Goal: Task Accomplishment & Management: Manage account settings

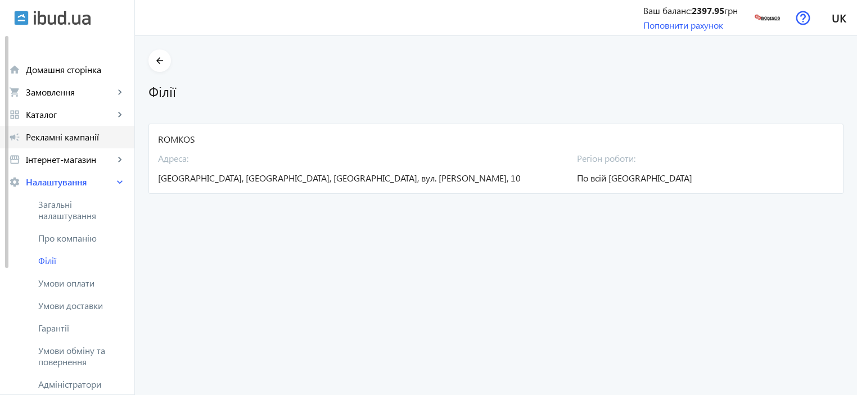
click at [58, 136] on span "Рекламні кампанії" at bounding box center [76, 137] width 100 height 11
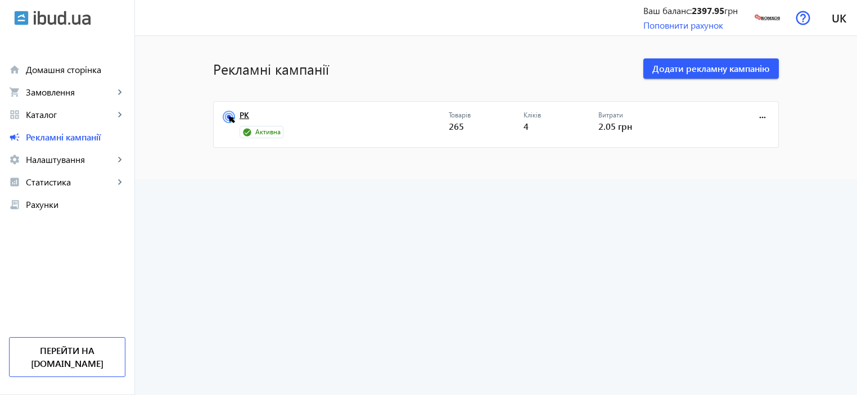
click at [241, 119] on link "РК" at bounding box center [344, 119] width 209 height 16
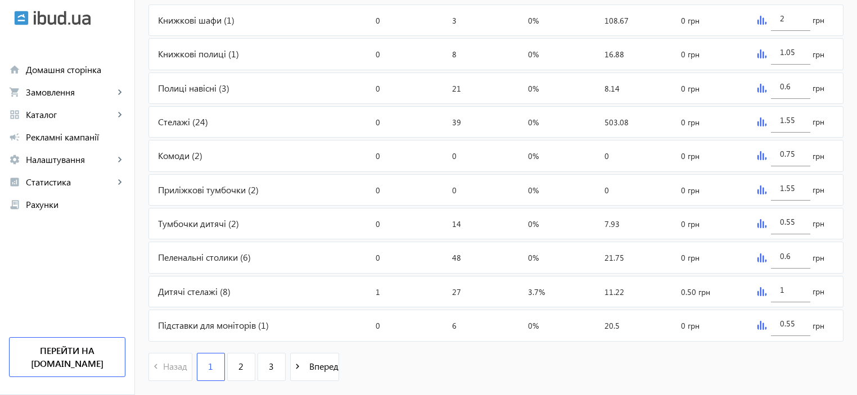
scroll to position [500, 0]
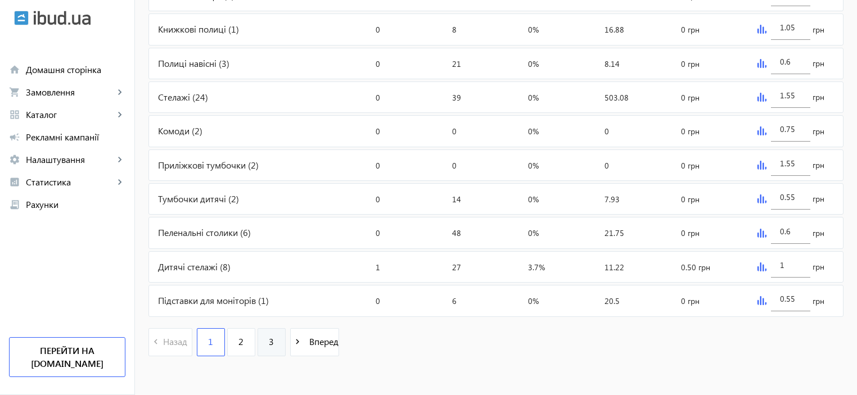
click at [269, 341] on span "3" at bounding box center [271, 342] width 5 height 12
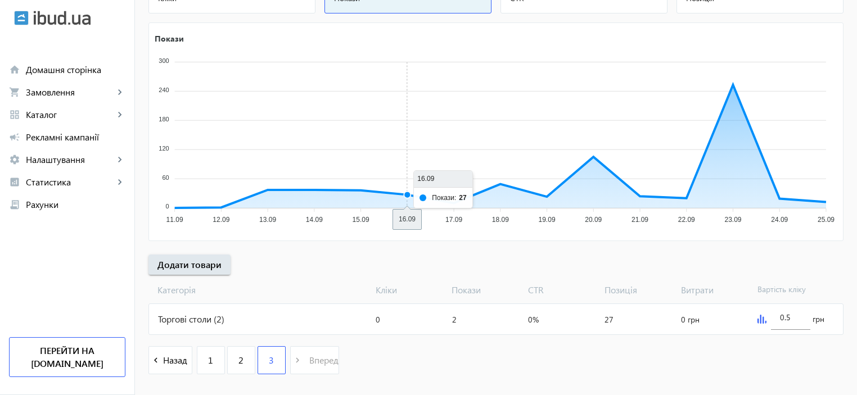
scroll to position [196, 0]
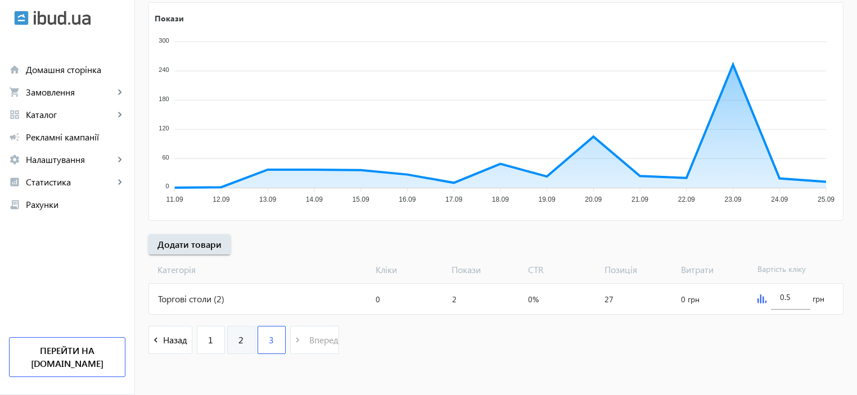
click at [239, 335] on span "2" at bounding box center [241, 340] width 5 height 12
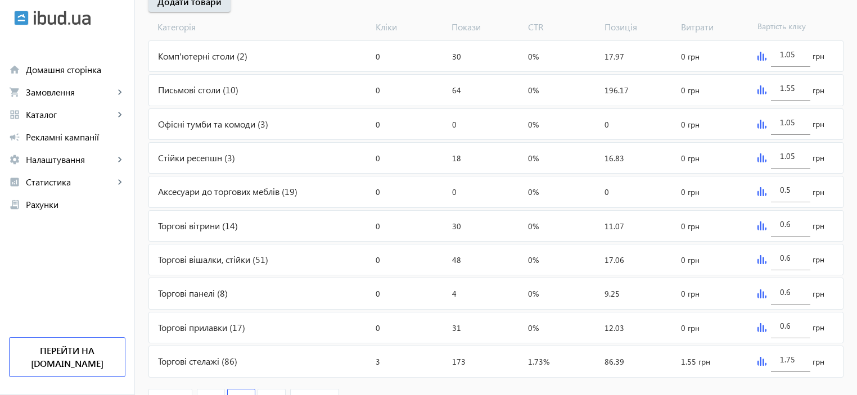
scroll to position [500, 0]
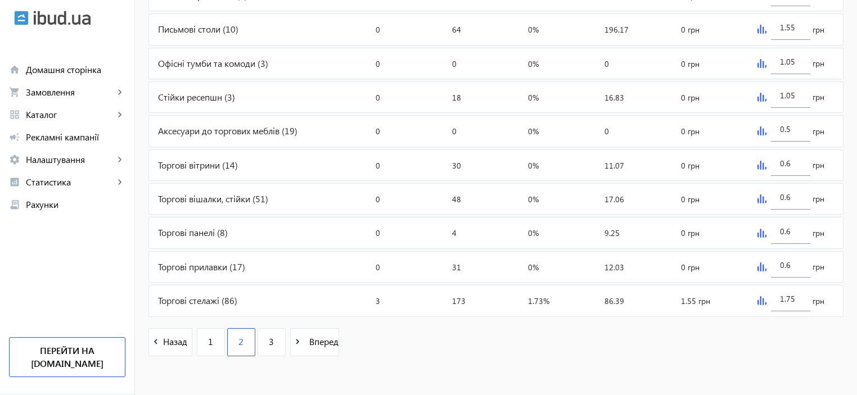
click at [761, 301] on img at bounding box center [762, 300] width 9 height 9
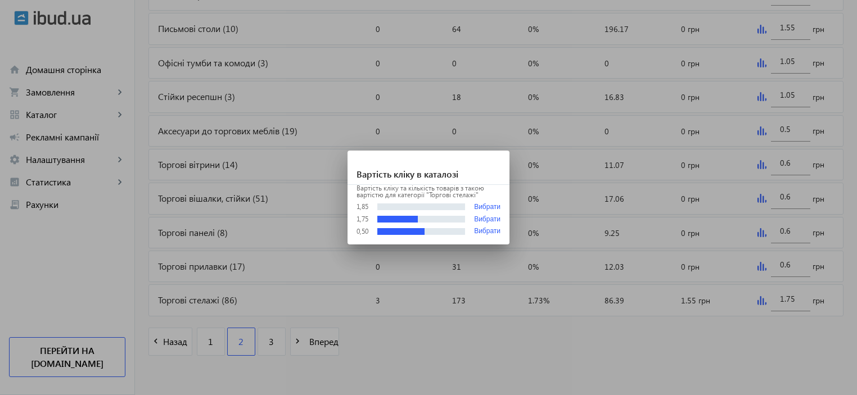
scroll to position [0, 0]
click at [785, 298] on div at bounding box center [428, 197] width 857 height 395
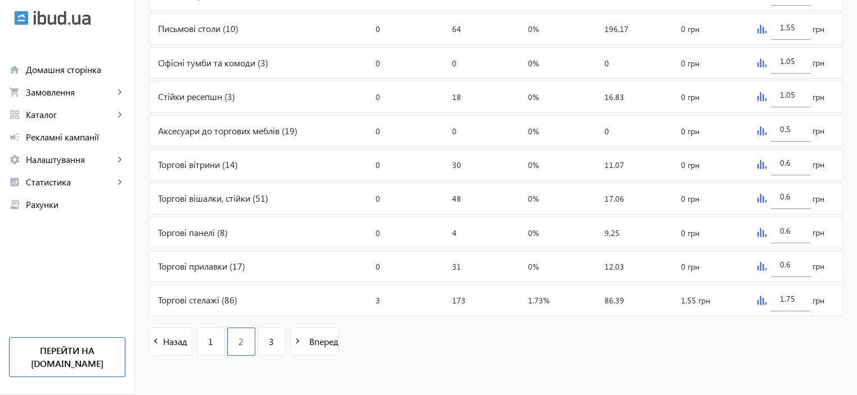
scroll to position [500, 0]
drag, startPoint x: 799, startPoint y: 294, endPoint x: 774, endPoint y: 296, distance: 24.9
click at [774, 296] on div "1.75" at bounding box center [790, 296] width 39 height 32
click at [668, 359] on div "navigate_before Назад 1 2 3 navigate_next Вперед" at bounding box center [496, 344] width 695 height 48
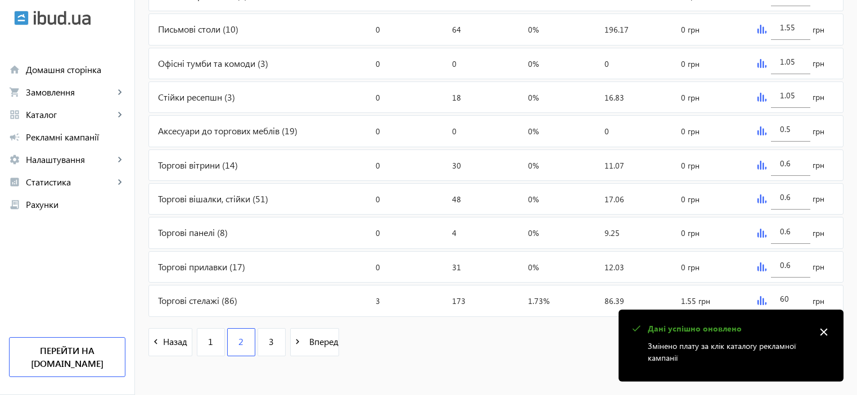
click at [764, 299] on img at bounding box center [762, 300] width 9 height 9
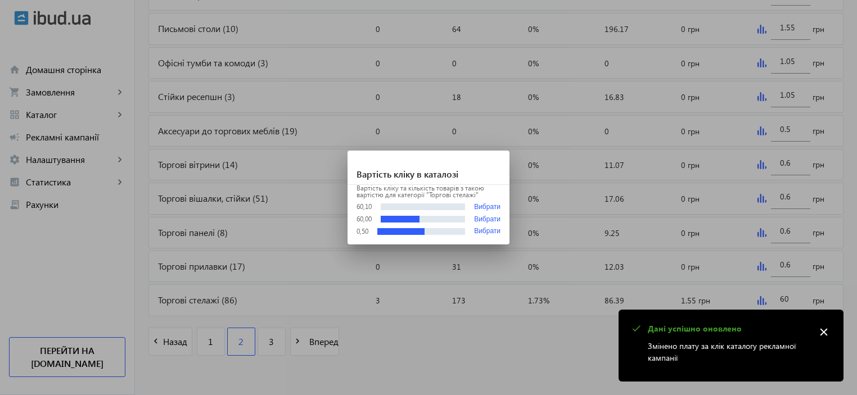
scroll to position [0, 0]
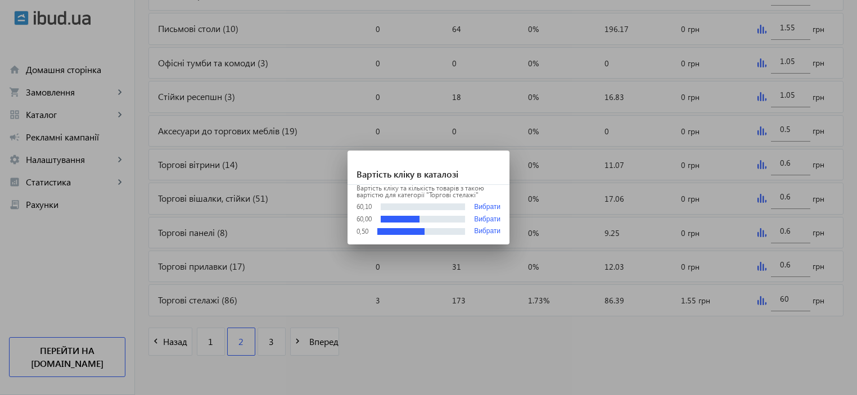
click at [795, 300] on div at bounding box center [428, 197] width 857 height 395
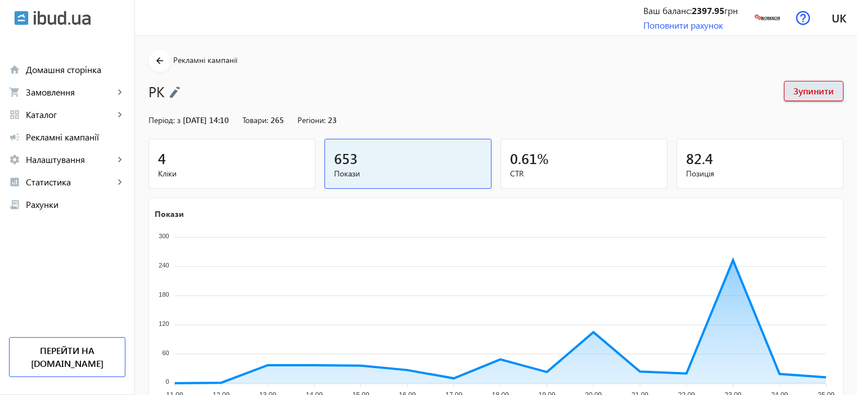
scroll to position [500, 0]
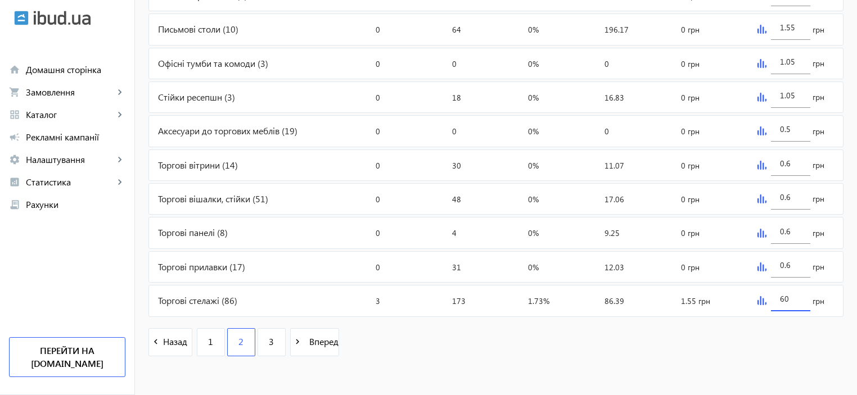
drag, startPoint x: 791, startPoint y: 299, endPoint x: 772, endPoint y: 299, distance: 18.6
click at [772, 299] on div "60" at bounding box center [790, 296] width 39 height 32
type input "55"
click at [730, 334] on div "navigate_before Назад 1 2 3 navigate_next Вперед" at bounding box center [496, 344] width 695 height 48
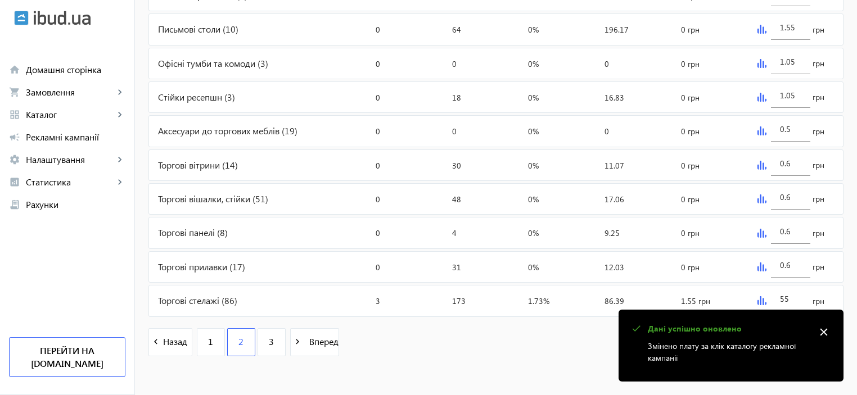
click at [761, 299] on img at bounding box center [762, 300] width 9 height 9
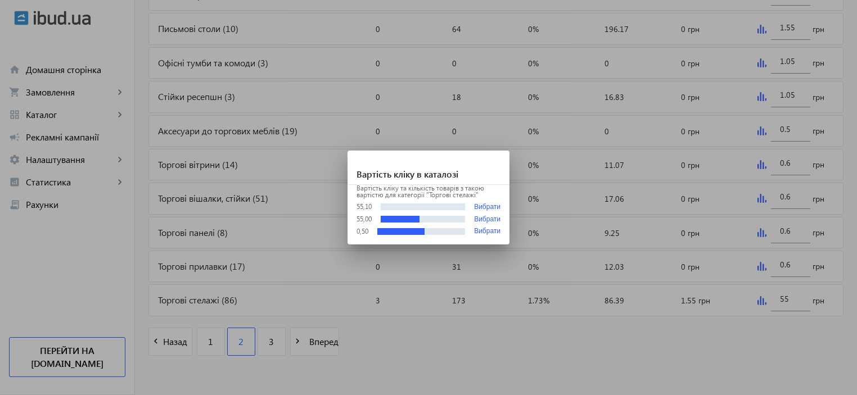
click at [399, 353] on div at bounding box center [428, 197] width 857 height 395
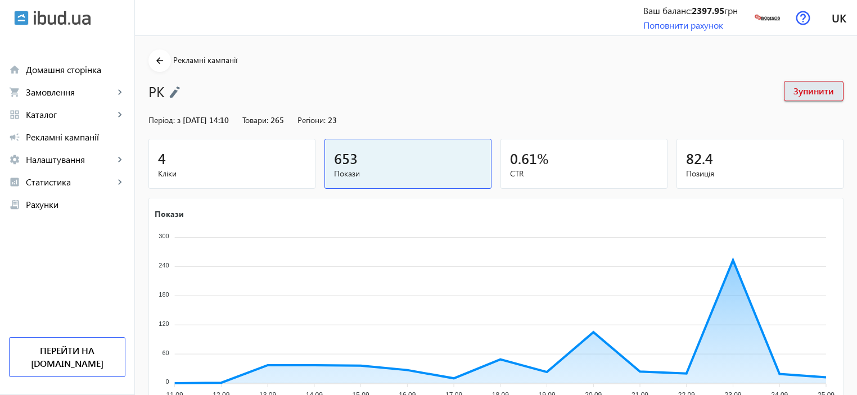
click at [48, 21] on img at bounding box center [62, 18] width 57 height 15
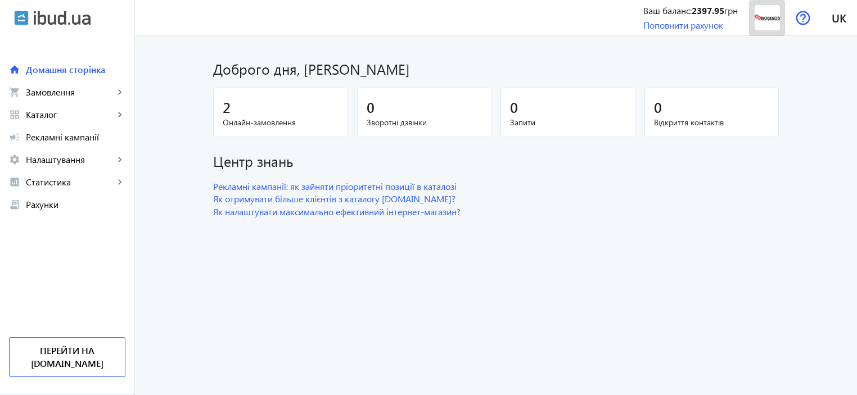
click at [765, 15] on img at bounding box center [767, 17] width 25 height 25
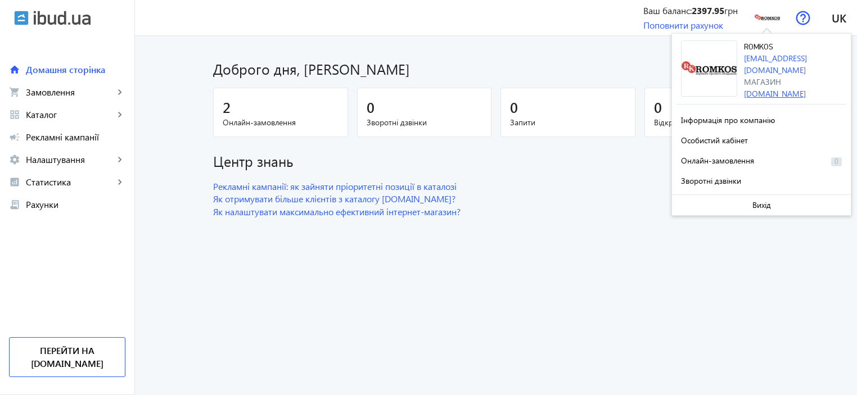
click at [765, 88] on link "[DOMAIN_NAME]" at bounding box center [775, 93] width 62 height 11
